Goal: Task Accomplishment & Management: Manage account settings

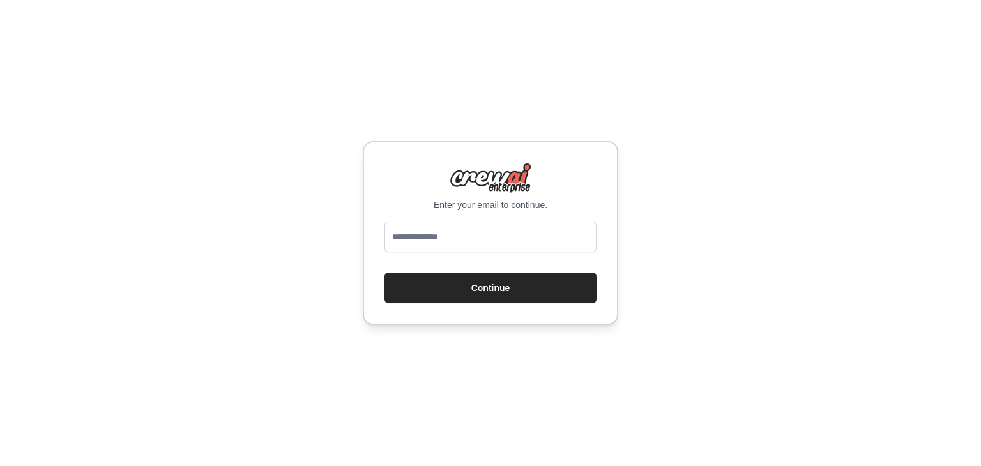
click at [483, 241] on input "email" at bounding box center [491, 237] width 212 height 31
type input "**********"
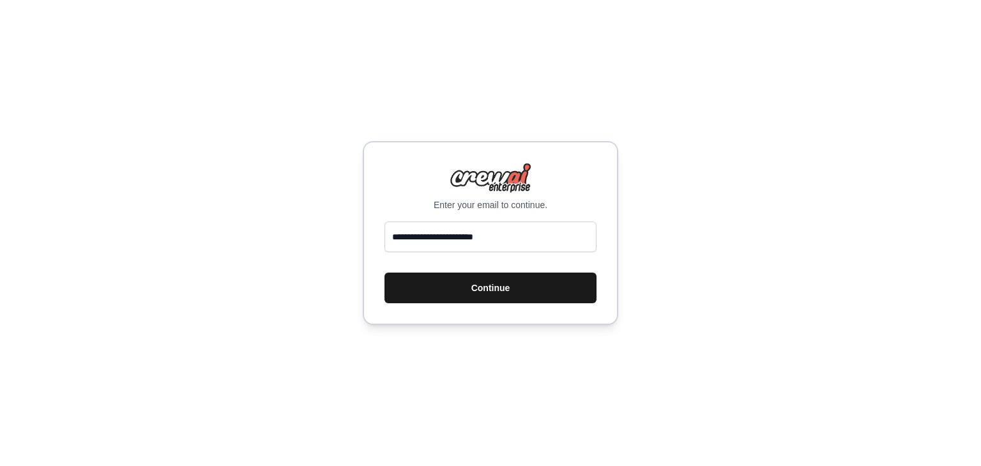
click at [505, 295] on button "Continue" at bounding box center [491, 288] width 212 height 31
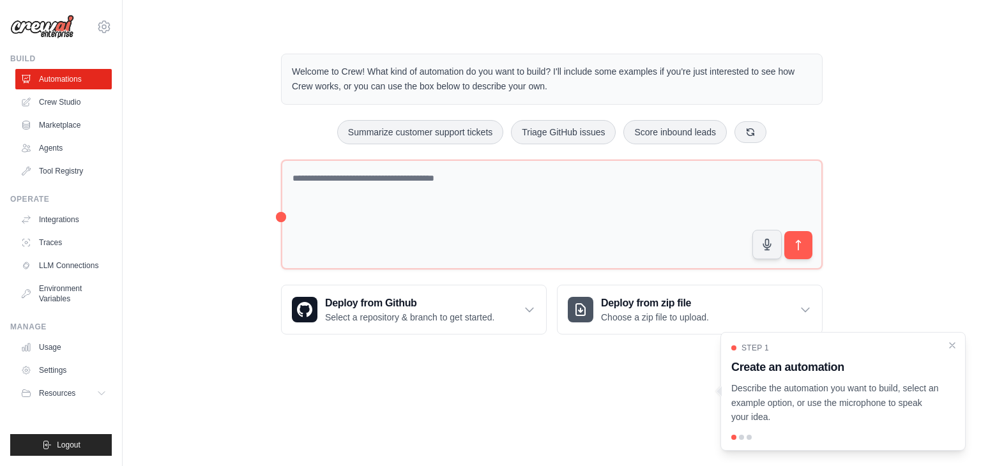
click at [741, 438] on div at bounding box center [741, 437] width 5 height 5
